Goal: Task Accomplishment & Management: Use online tool/utility

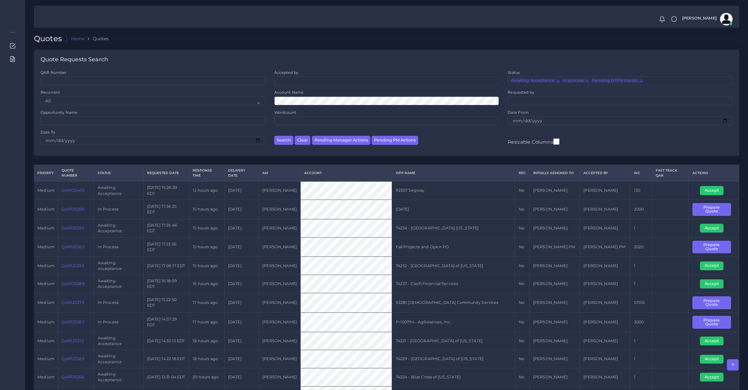
scroll to position [260, 0]
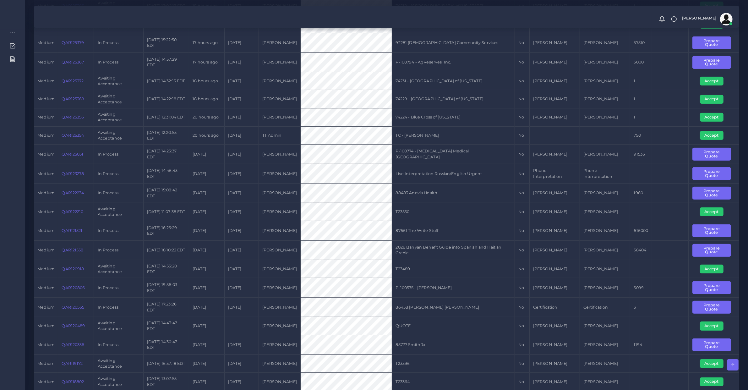
click at [102, 210] on td "Awaiting Acceptance" at bounding box center [118, 212] width 49 height 18
click at [101, 206] on td "Awaiting Acceptance" at bounding box center [118, 212] width 49 height 18
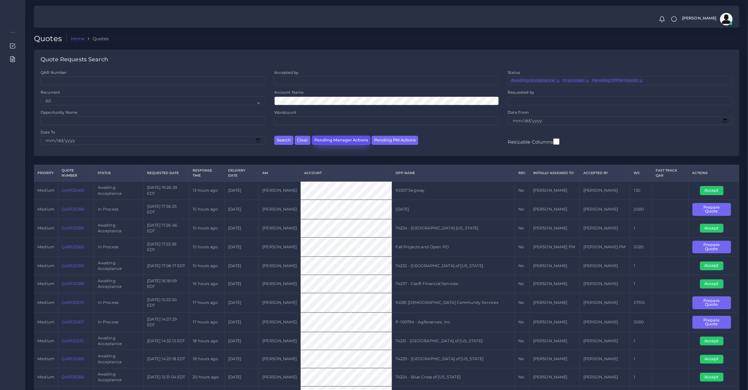
click at [332, 142] on button "Pending Manager Actions" at bounding box center [341, 140] width 58 height 9
select select "awaiting_manager_initial_review"
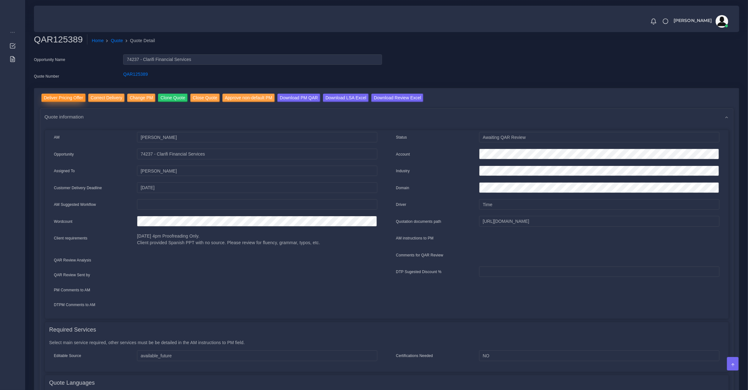
click at [69, 96] on input "Deliver Pricing Offer" at bounding box center [63, 98] width 44 height 8
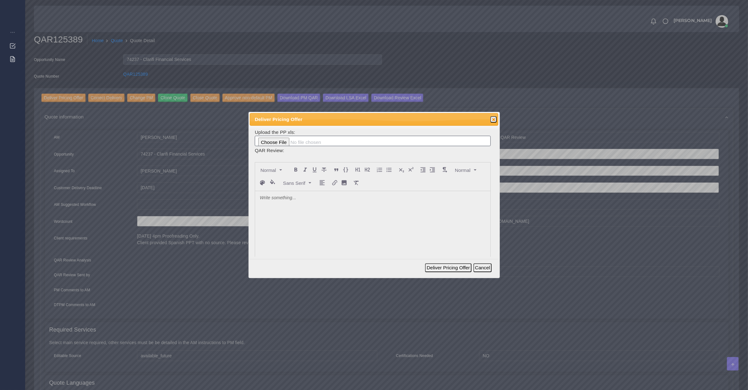
click at [305, 199] on p at bounding box center [373, 198] width 226 height 7
click at [439, 266] on button "Deliver Pricing Offer" at bounding box center [448, 267] width 46 height 9
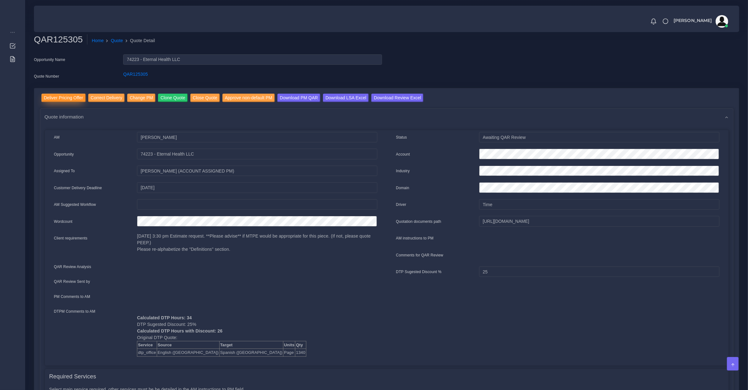
click at [47, 95] on input "Deliver Pricing Offer" at bounding box center [63, 98] width 44 height 8
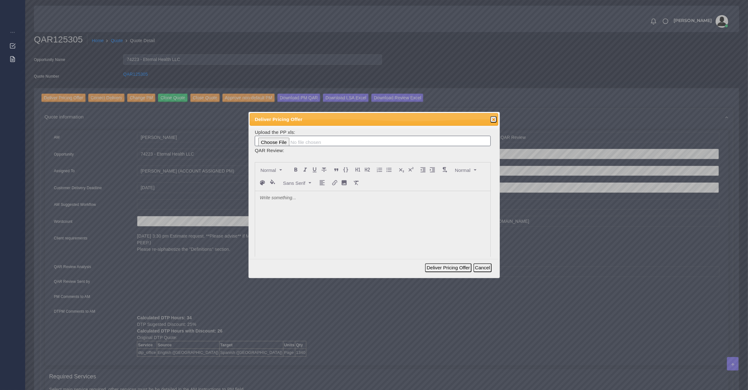
click at [288, 204] on div at bounding box center [372, 238] width 235 height 94
click at [424, 267] on div "Deliver Pricing Offer Cancel" at bounding box center [374, 268] width 249 height 18
click at [432, 267] on button "Deliver Pricing Offer" at bounding box center [448, 267] width 46 height 9
